Goal: Find specific page/section: Find specific page/section

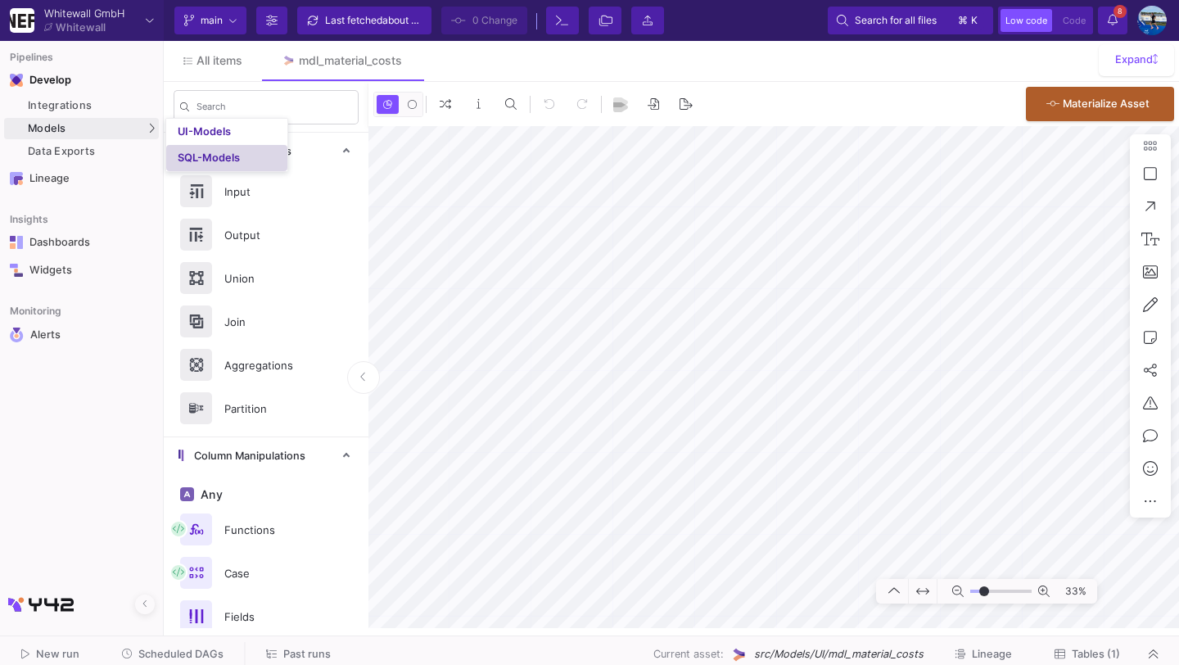
click at [206, 147] on link "SQL-Models" at bounding box center [226, 158] width 121 height 26
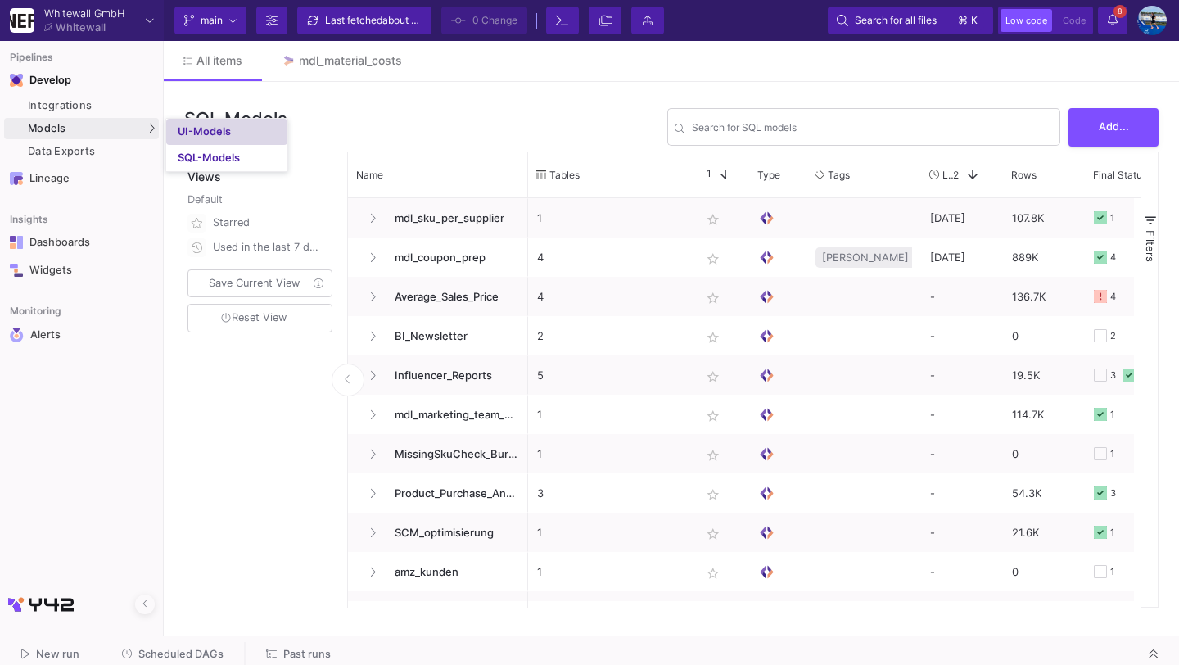
click at [201, 124] on link "UI-Models" at bounding box center [226, 132] width 121 height 26
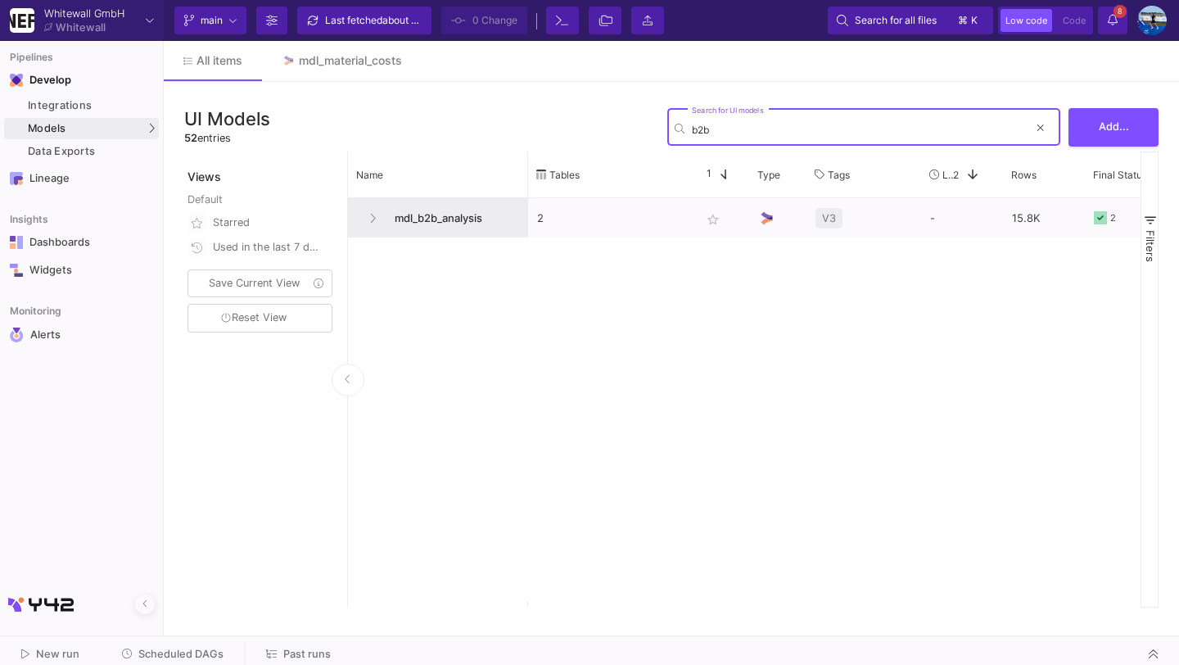
type input "b2b"
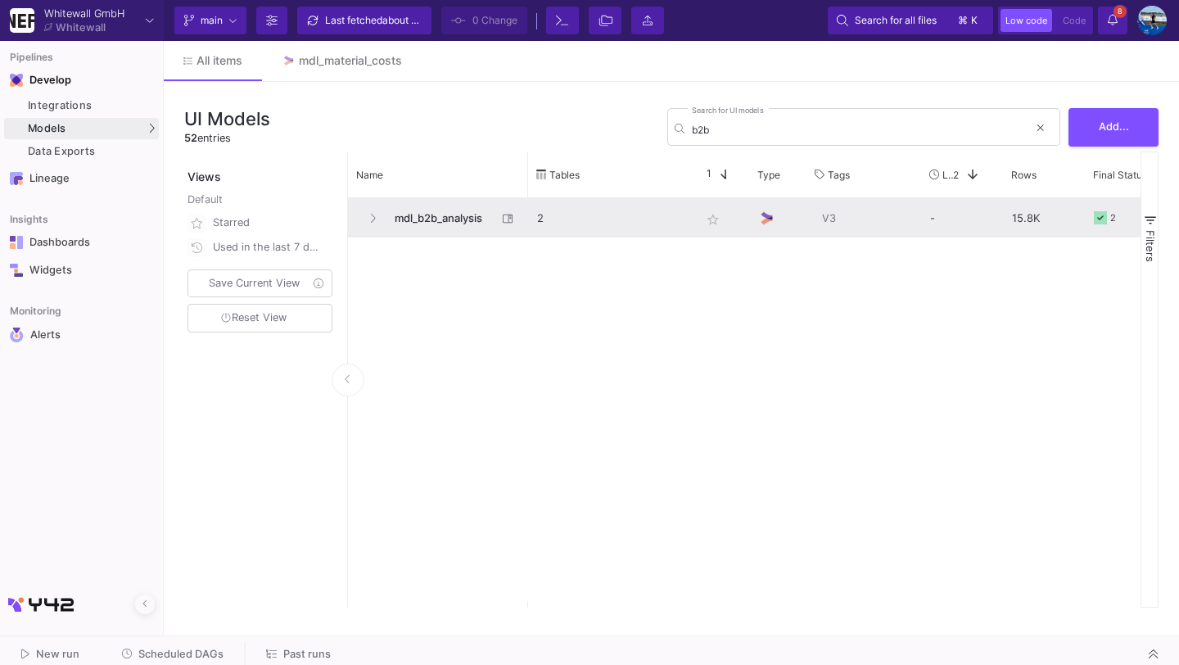
click at [434, 215] on span "mdl_b2b_analysis" at bounding box center [441, 218] width 112 height 38
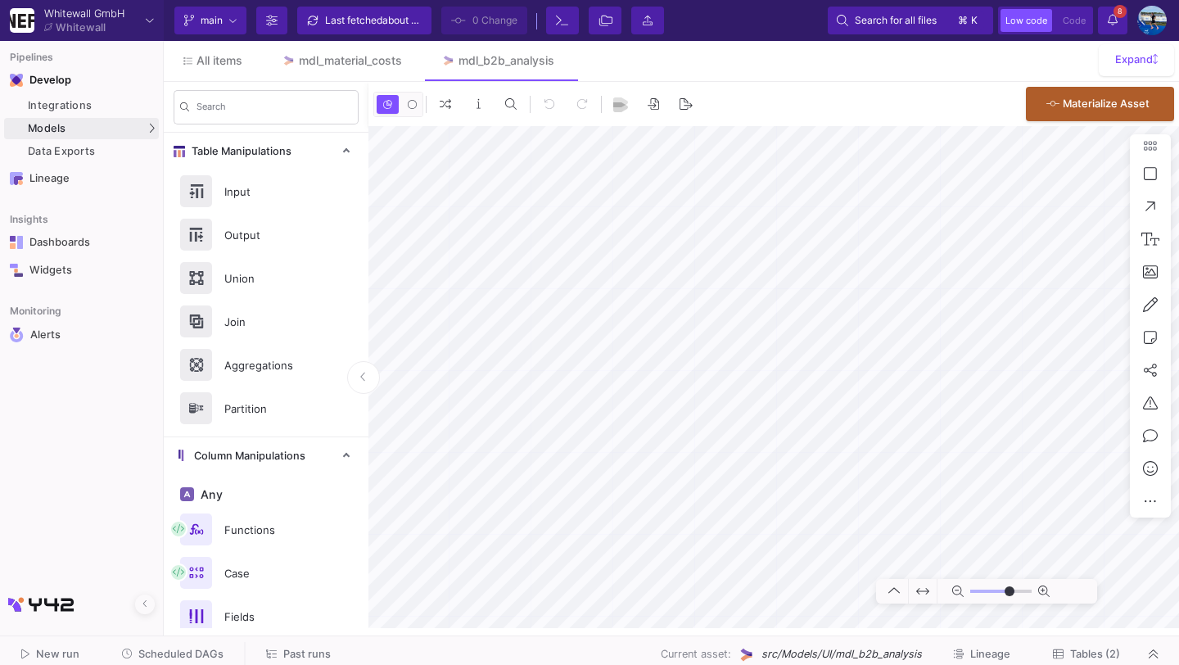
type input "-21"
